Goal: Check status: Check status

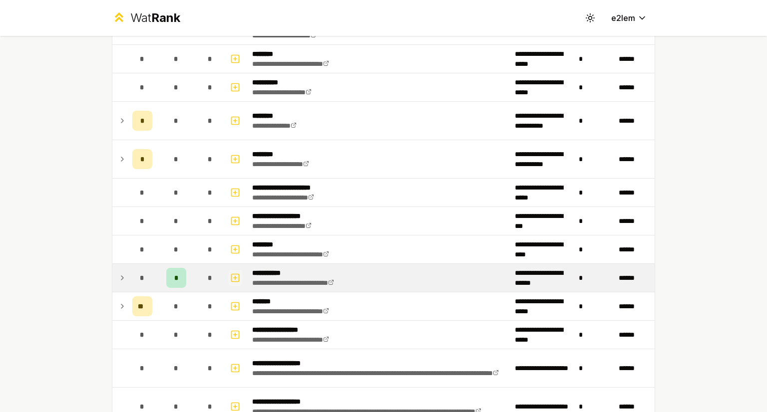
scroll to position [897, 0]
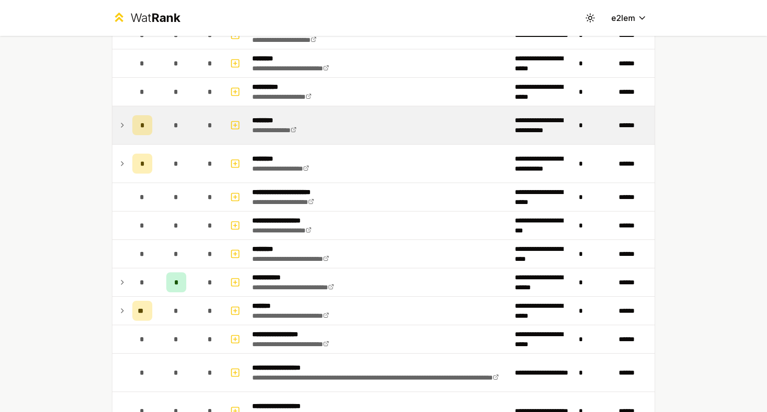
click at [123, 125] on td at bounding box center [120, 125] width 16 height 38
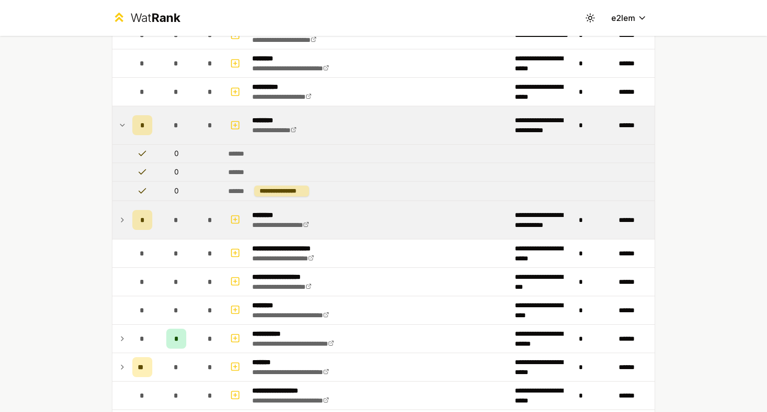
click at [120, 216] on icon at bounding box center [122, 220] width 8 height 12
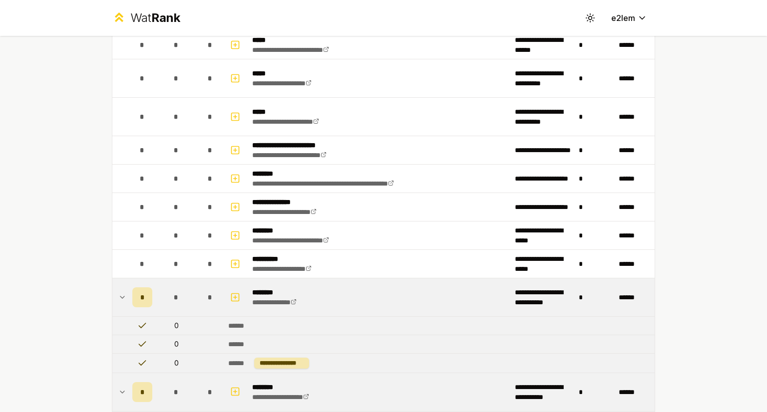
scroll to position [725, 0]
click at [362, 290] on td "**********" at bounding box center [379, 298] width 263 height 38
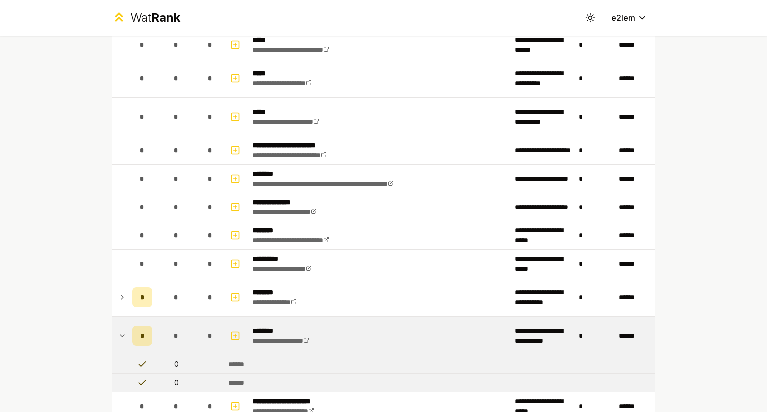
click at [330, 334] on td "**********" at bounding box center [379, 336] width 263 height 38
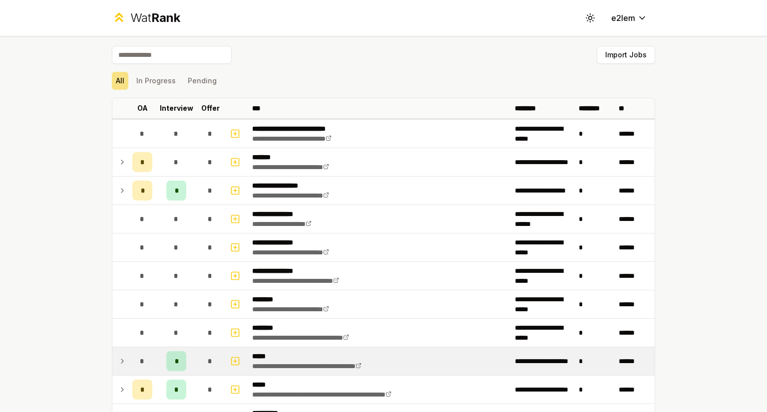
scroll to position [149, 0]
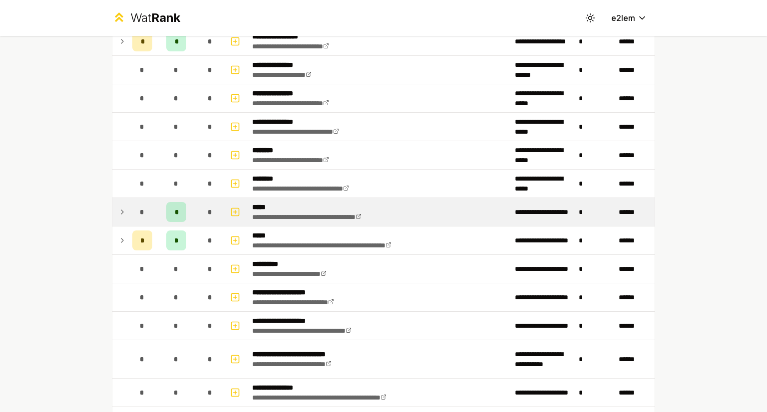
click at [185, 208] on td "*" at bounding box center [176, 212] width 40 height 28
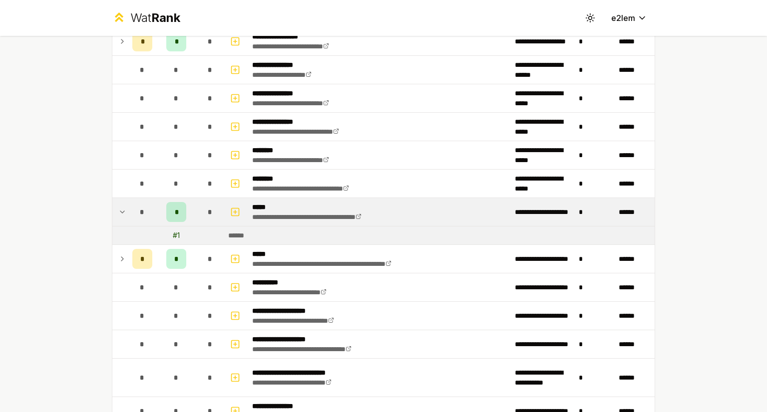
click at [185, 208] on td "*" at bounding box center [176, 212] width 40 height 28
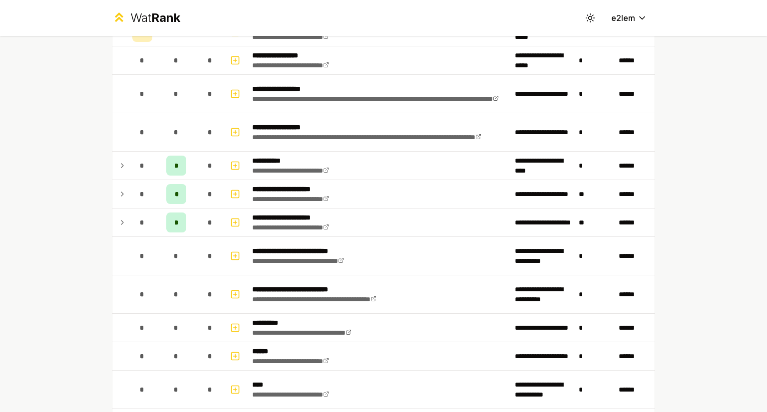
scroll to position [1175, 0]
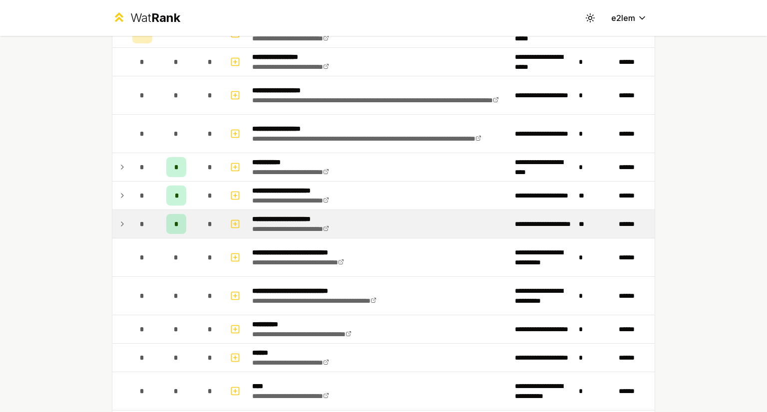
click at [128, 217] on td "*" at bounding box center [142, 224] width 28 height 28
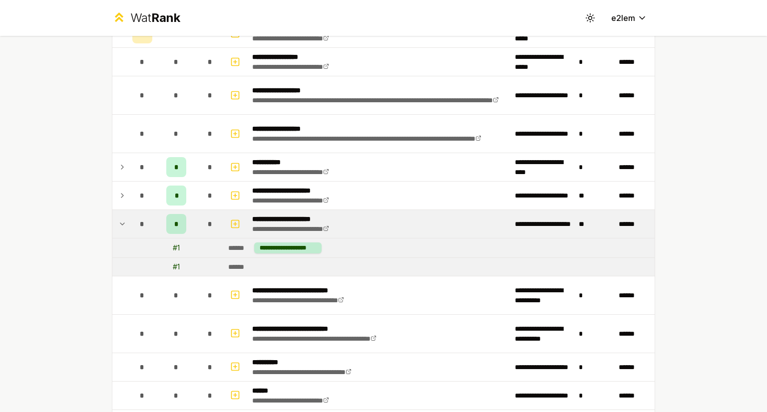
click at [122, 217] on td at bounding box center [120, 224] width 16 height 28
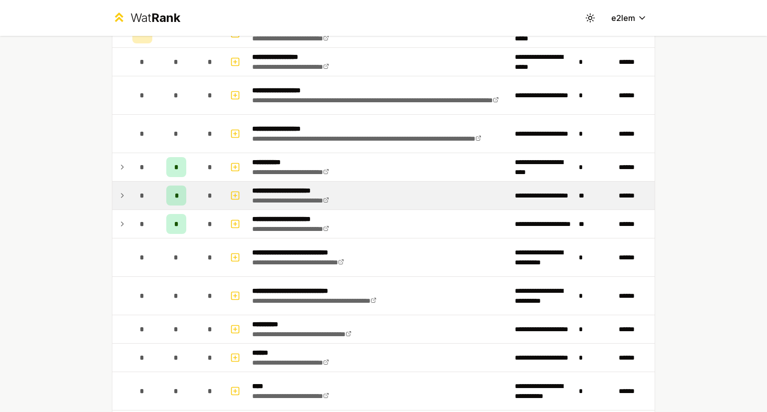
click at [115, 198] on td at bounding box center [120, 196] width 16 height 28
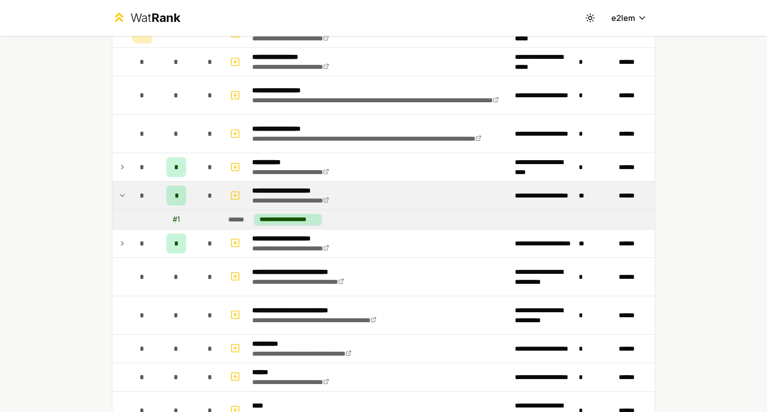
click at [115, 198] on td at bounding box center [120, 196] width 16 height 28
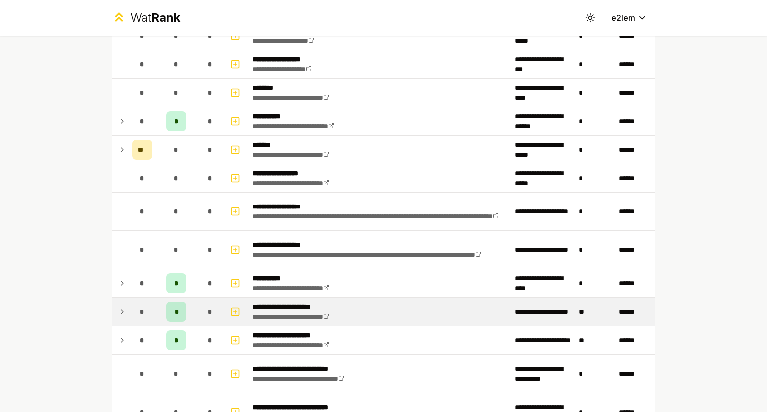
scroll to position [1053, 0]
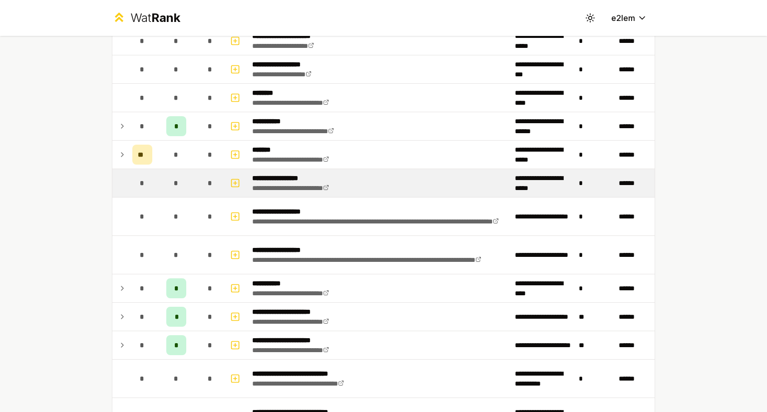
click at [166, 182] on div "*" at bounding box center [176, 183] width 20 height 20
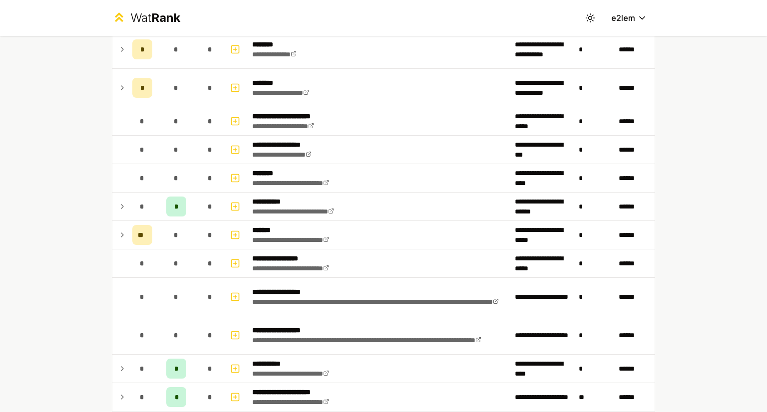
scroll to position [1286, 0]
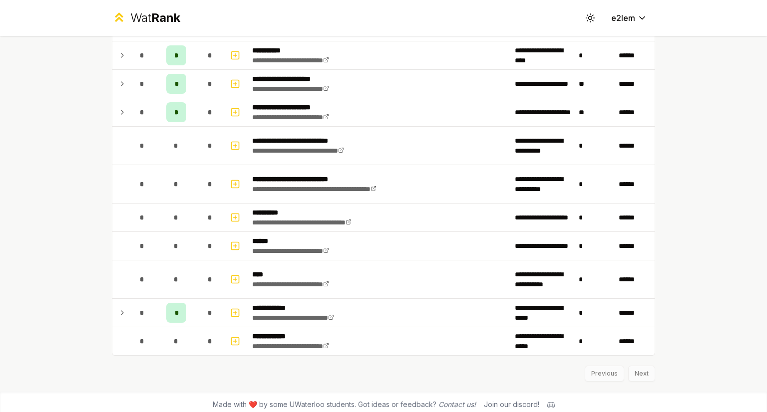
click at [628, 366] on div "Previous Next" at bounding box center [383, 369] width 543 height 26
click at [634, 368] on div "Previous Next" at bounding box center [383, 369] width 543 height 26
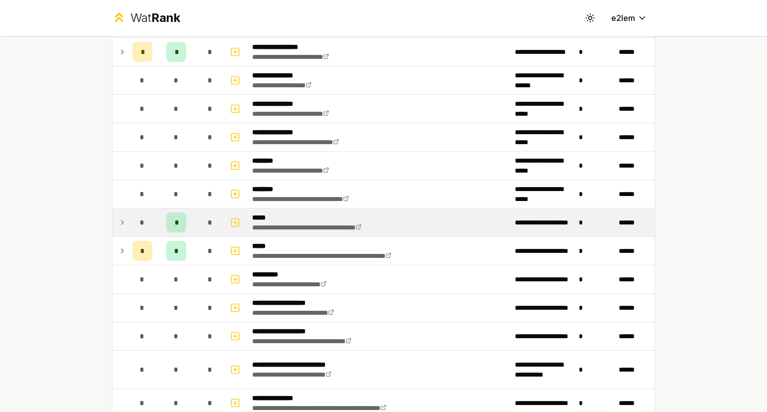
scroll to position [0, 0]
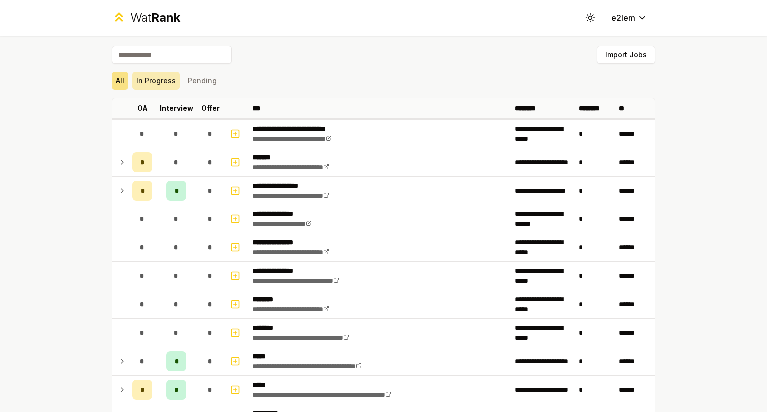
click at [163, 79] on button "In Progress" at bounding box center [155, 81] width 47 height 18
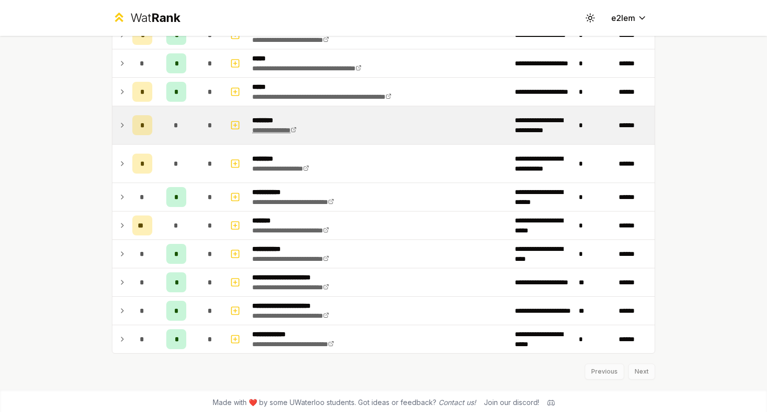
scroll to position [129, 0]
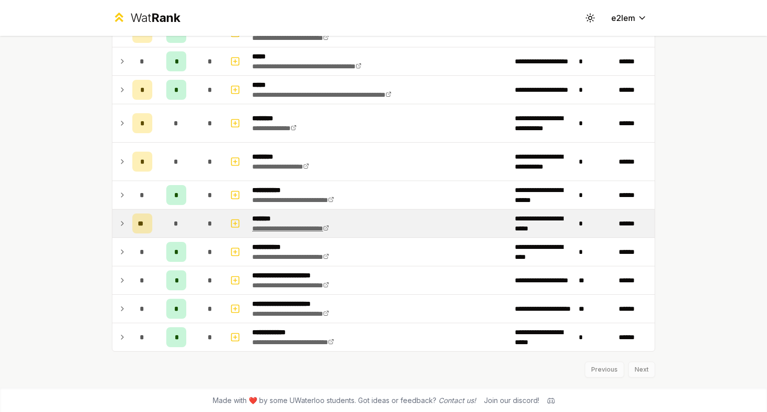
click at [272, 228] on link "**********" at bounding box center [290, 228] width 77 height 7
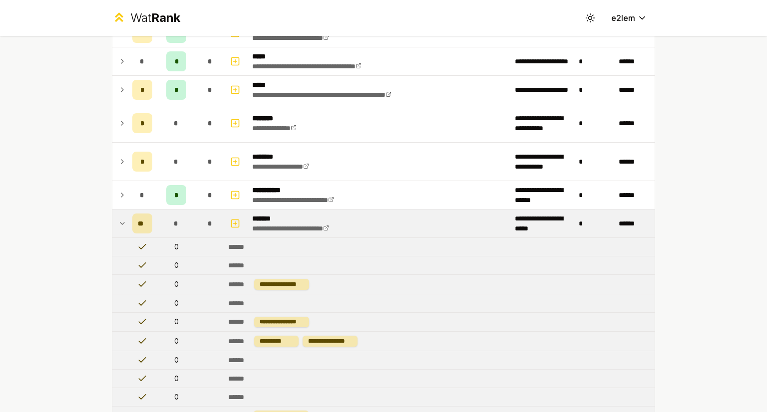
click at [122, 214] on td at bounding box center [120, 224] width 16 height 28
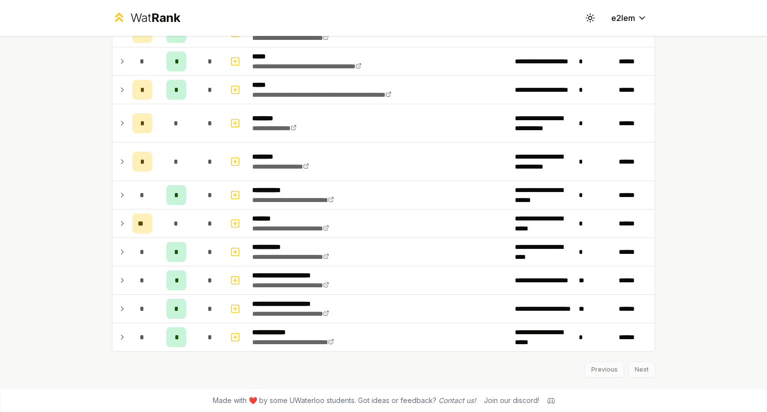
scroll to position [0, 0]
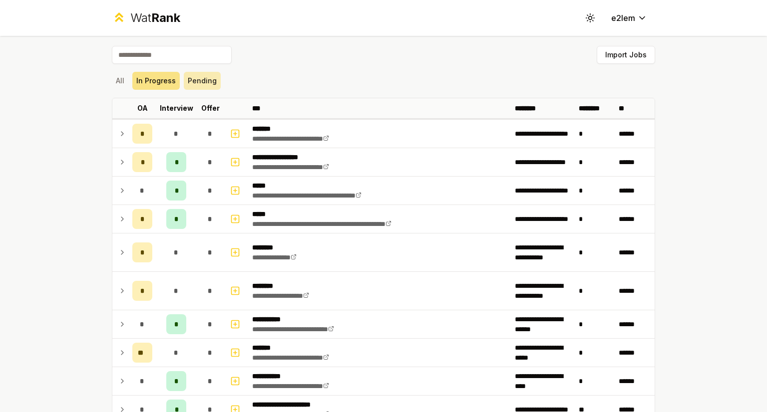
click at [192, 76] on button "Pending" at bounding box center [202, 81] width 37 height 18
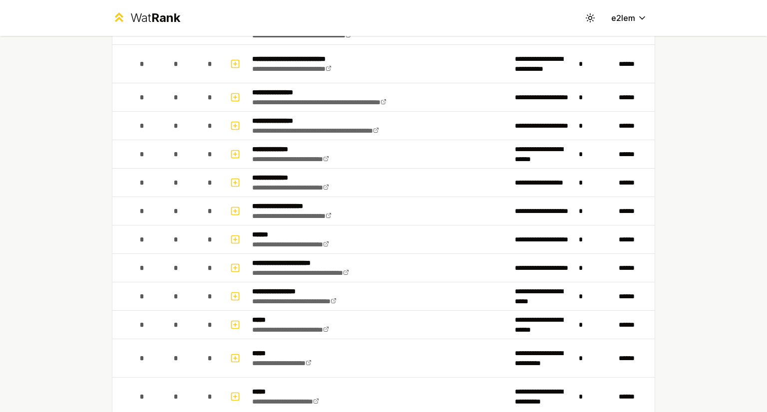
scroll to position [330, 0]
